Goal: Information Seeking & Learning: Learn about a topic

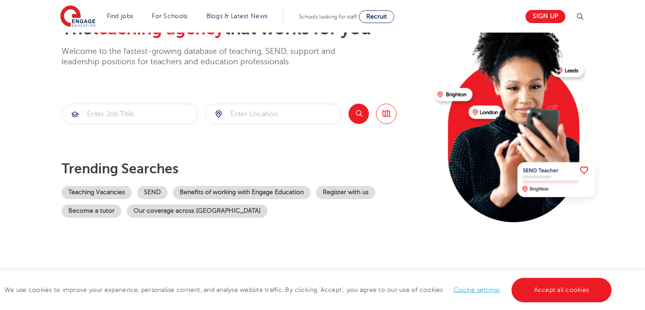
scroll to position [70, 0]
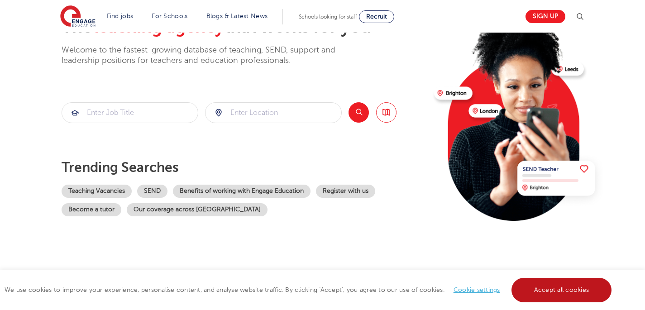
click at [555, 285] on link "Accept all cookies" at bounding box center [561, 290] width 100 height 24
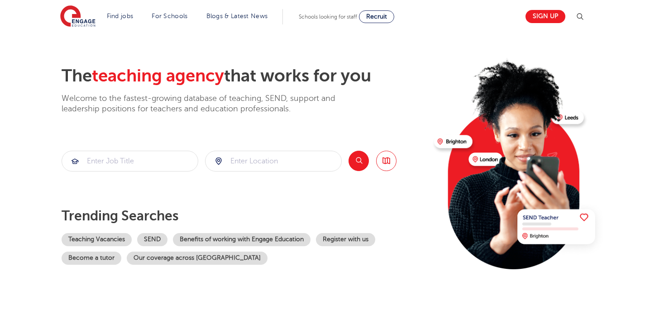
scroll to position [16, 0]
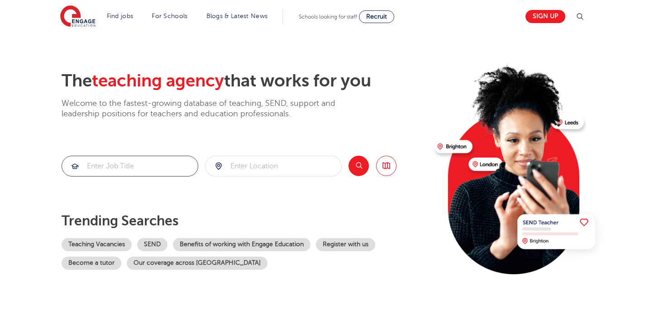
click at [101, 166] on input "search" at bounding box center [130, 166] width 136 height 20
type input "personal assistant"
click at [239, 162] on input "search" at bounding box center [273, 166] width 136 height 20
click at [354, 166] on button "Search" at bounding box center [358, 166] width 20 height 20
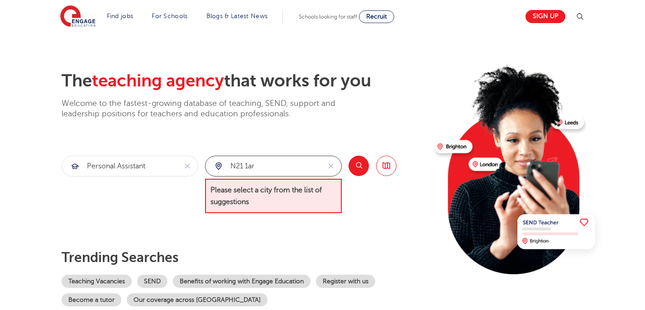
drag, startPoint x: 264, startPoint y: 159, endPoint x: 200, endPoint y: 158, distance: 63.3
click at [200, 158] on section "personal assistant n21 1ar Please select a city from the list of suggestions Se…" at bounding box center [229, 185] width 335 height 58
click at [257, 163] on input "n21 1ar" at bounding box center [262, 166] width 115 height 20
drag, startPoint x: 260, startPoint y: 165, endPoint x: 218, endPoint y: 163, distance: 41.6
click at [219, 164] on div "n21 1ar" at bounding box center [262, 166] width 115 height 20
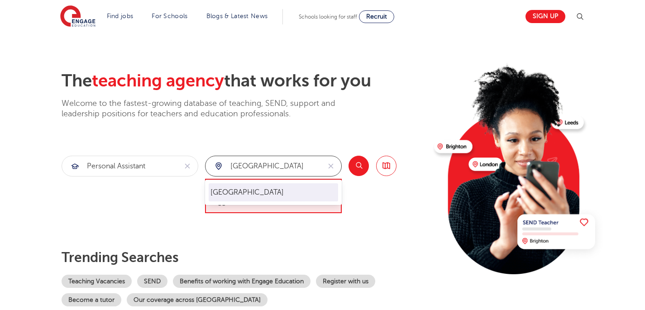
click at [219, 195] on li "[GEOGRAPHIC_DATA]" at bounding box center [273, 192] width 129 height 18
type input "[GEOGRAPHIC_DATA]"
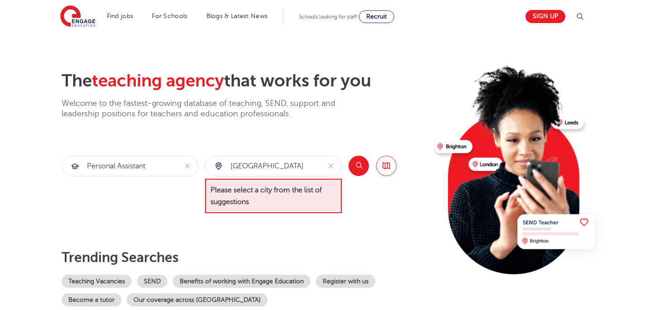
click at [359, 166] on button "Search" at bounding box center [358, 166] width 20 height 20
